Goal: Check status: Check status

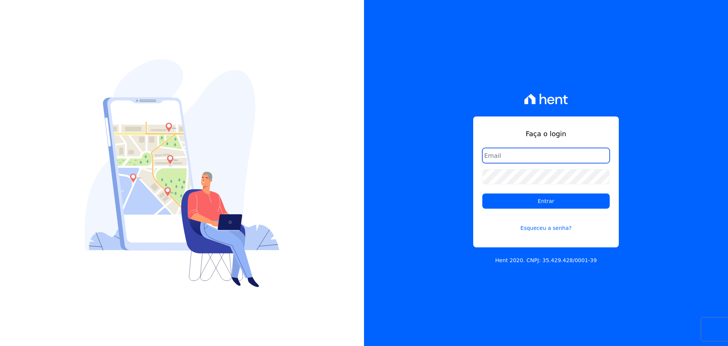
click at [534, 149] on input "email" at bounding box center [545, 155] width 127 height 15
type input "[EMAIL_ADDRESS][DOMAIN_NAME]"
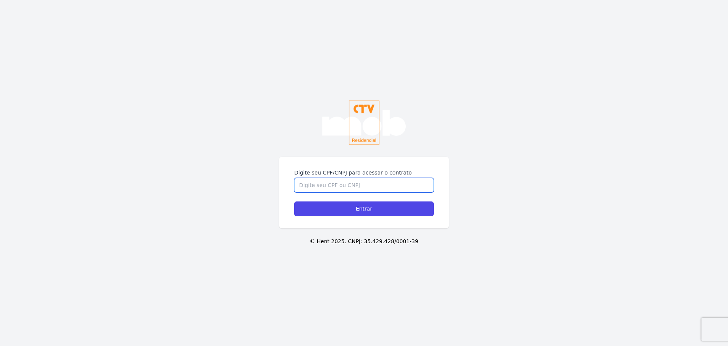
click at [324, 188] on input "Digite seu CPF/CNPJ para acessar o contrato" at bounding box center [363, 185] width 139 height 14
type input "16074889732"
click at [294, 201] on input "Entrar" at bounding box center [363, 208] width 139 height 15
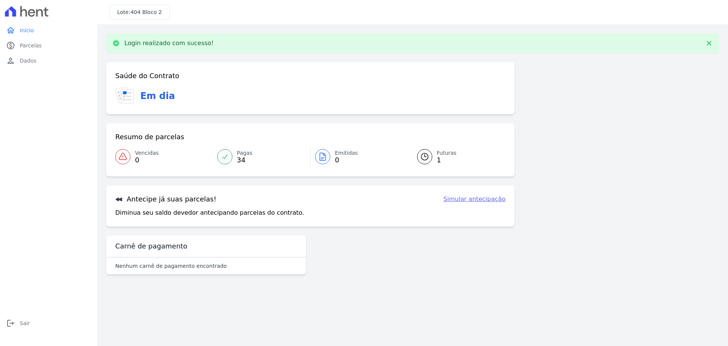
click at [441, 159] on span "1" at bounding box center [447, 160] width 20 height 6
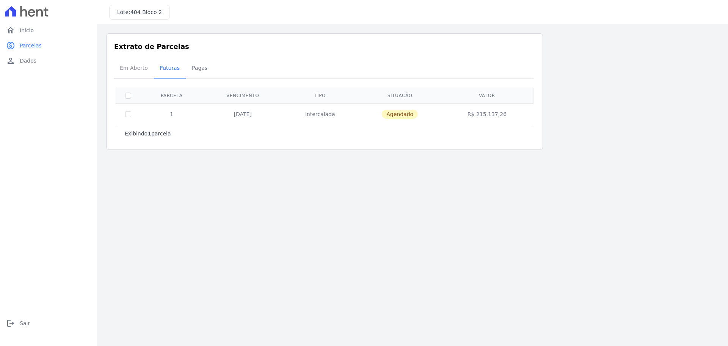
click at [130, 66] on span "Em Aberto" at bounding box center [133, 67] width 37 height 15
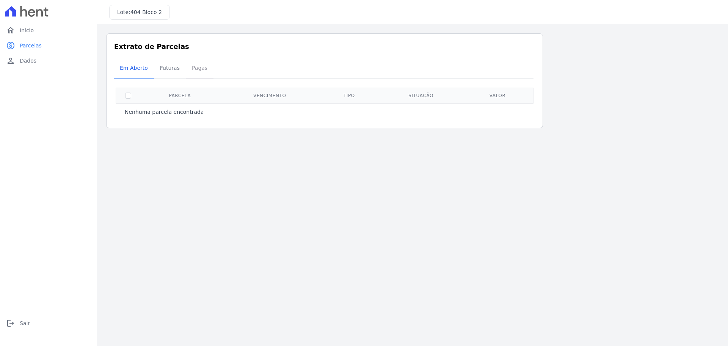
click at [191, 74] on span "Pagas" at bounding box center [199, 67] width 25 height 15
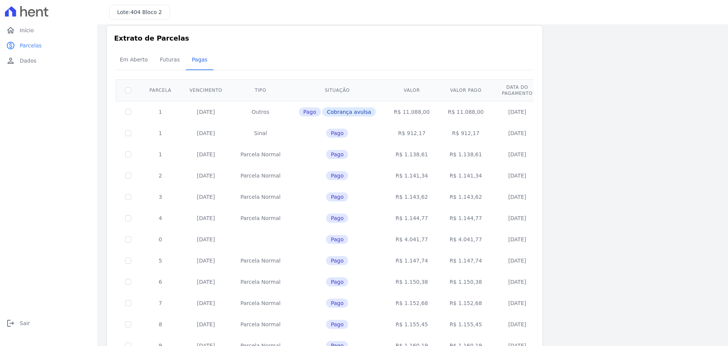
scroll to position [7, 0]
click at [49, 65] on link "person Dados" at bounding box center [48, 60] width 91 height 15
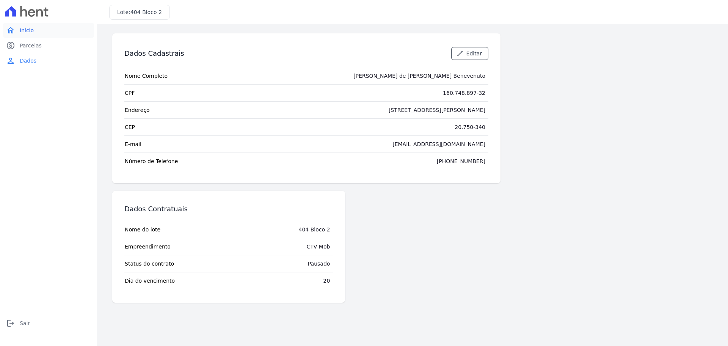
click at [33, 30] on link "home Início" at bounding box center [48, 30] width 91 height 15
